Goal: Find specific page/section: Find specific page/section

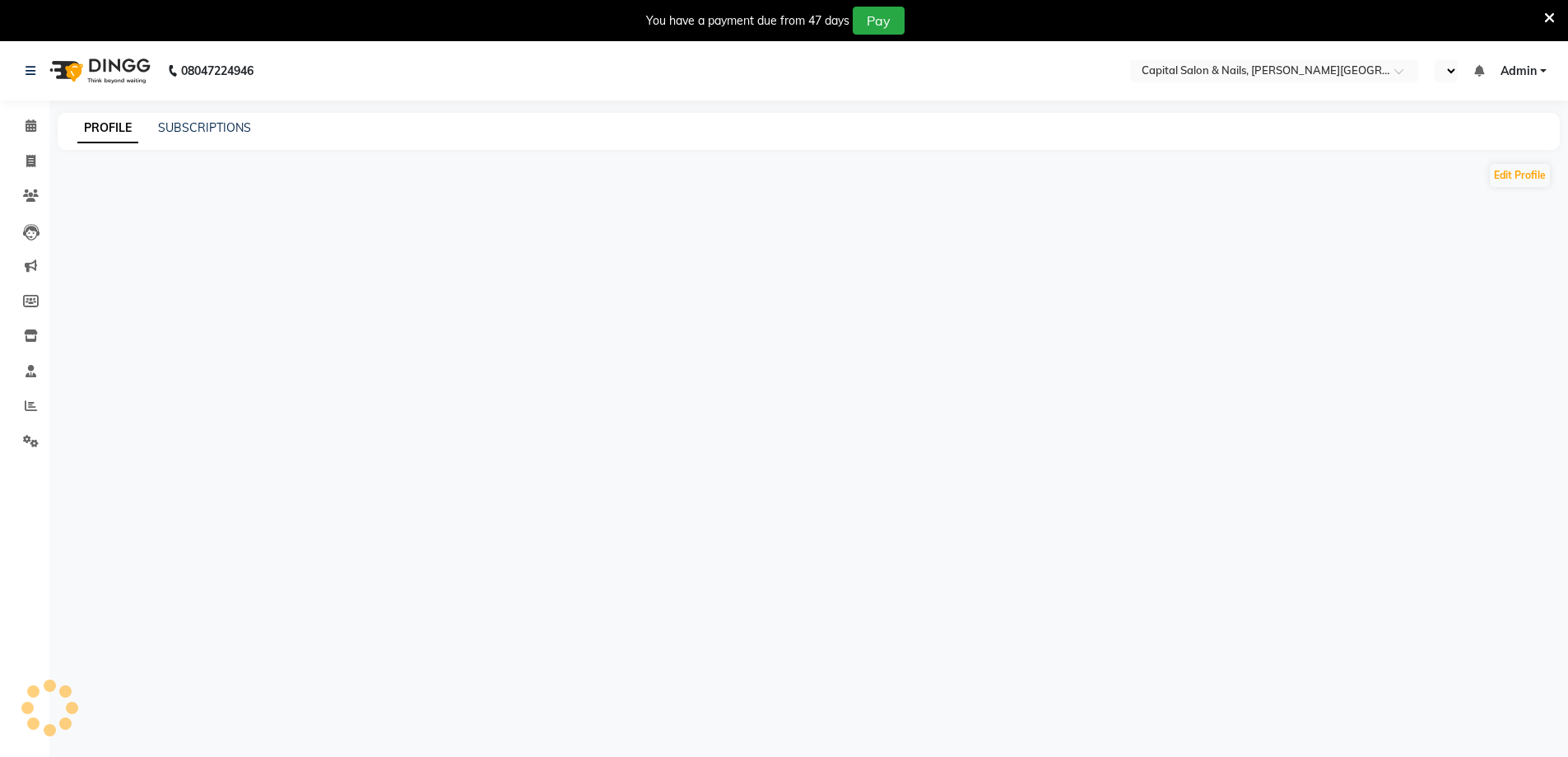
select select "en"
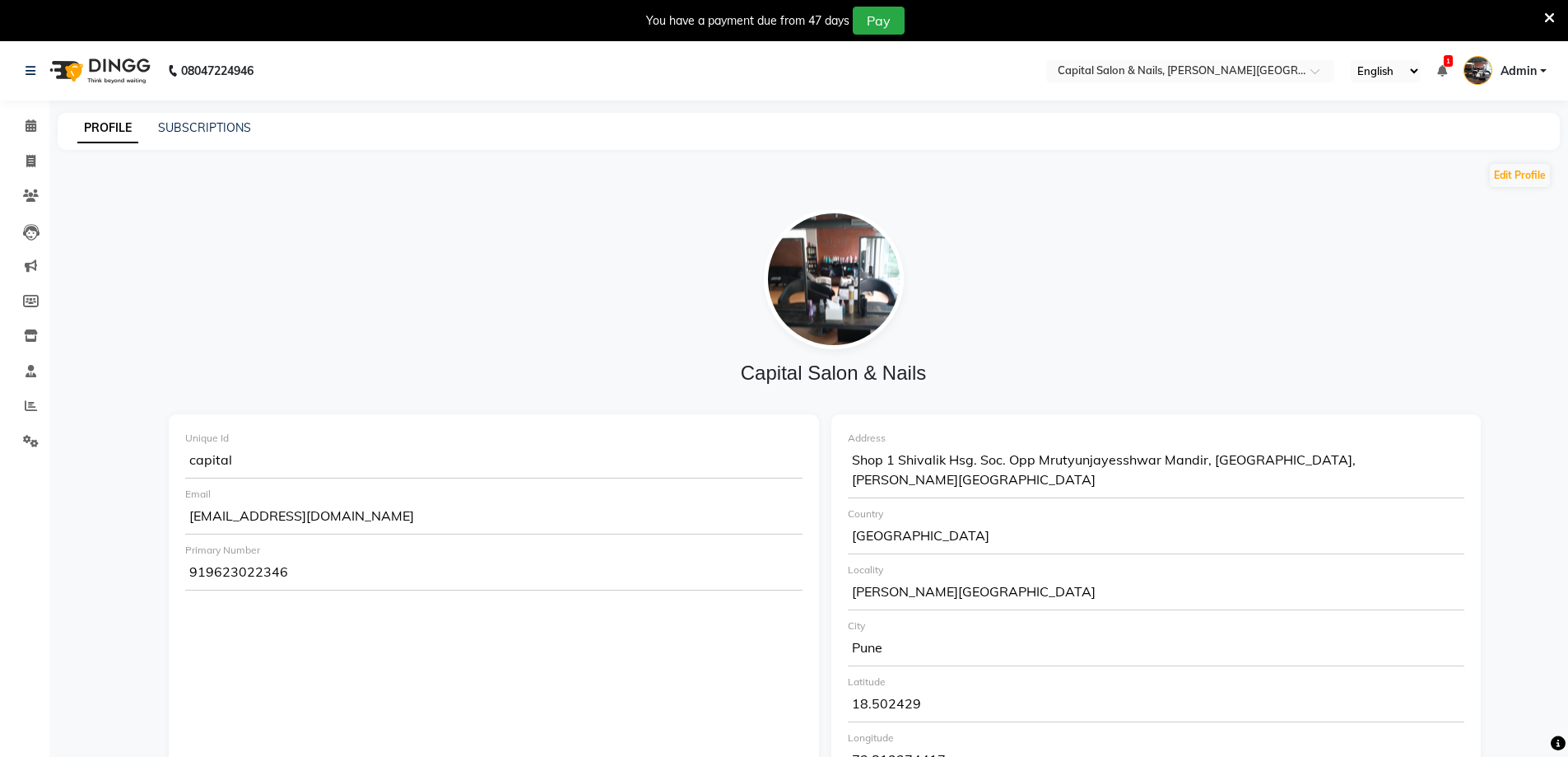
drag, startPoint x: 1168, startPoint y: 293, endPoint x: 543, endPoint y: 0, distance: 690.3
click at [1168, 293] on div at bounding box center [833, 279] width 1305 height 140
